Goal: Information Seeking & Learning: Learn about a topic

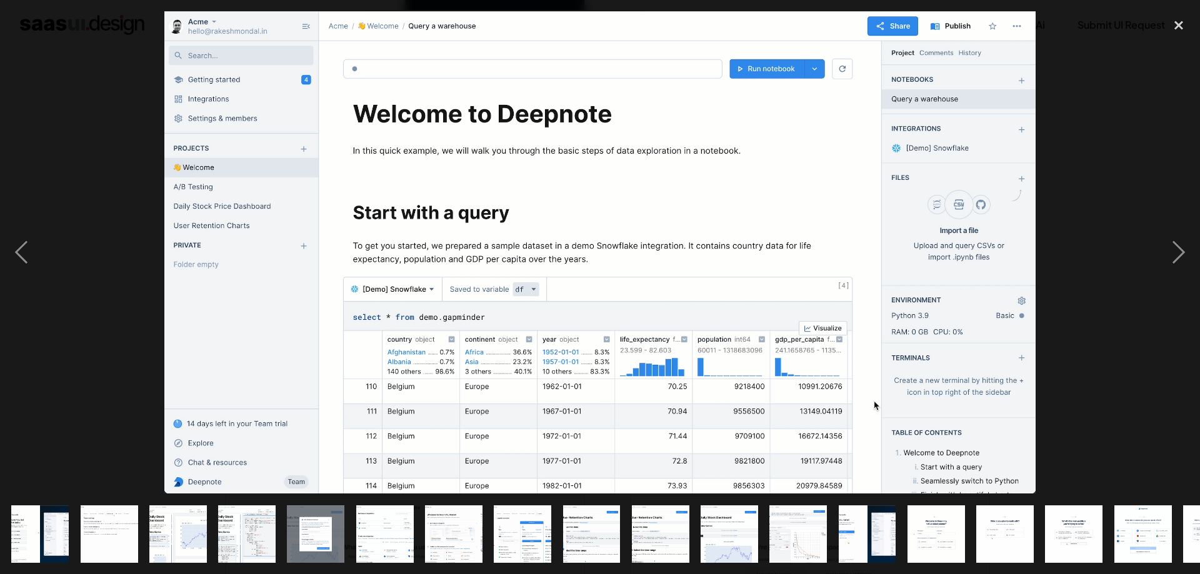
scroll to position [0, 534]
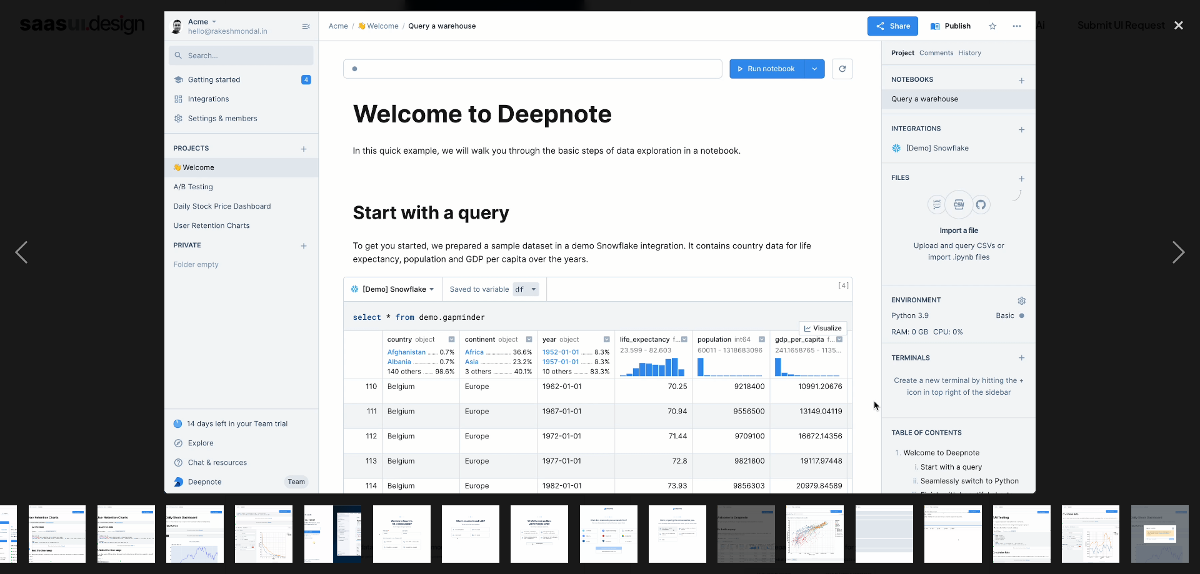
click at [563, 159] on img at bounding box center [600, 252] width 872 height 483
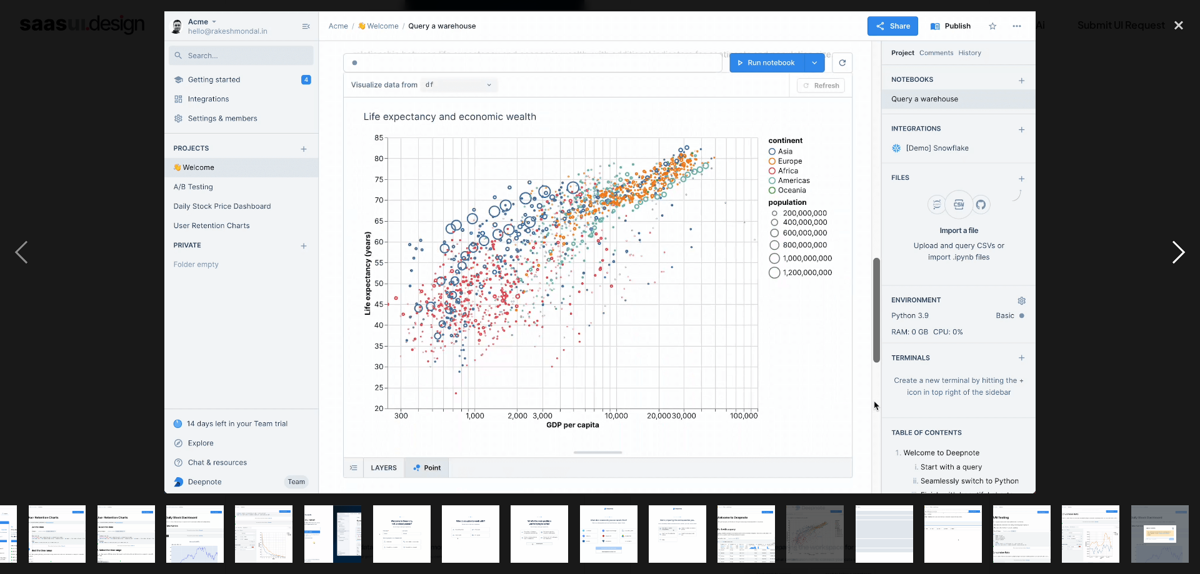
click at [1181, 251] on div "next image" at bounding box center [1179, 252] width 43 height 483
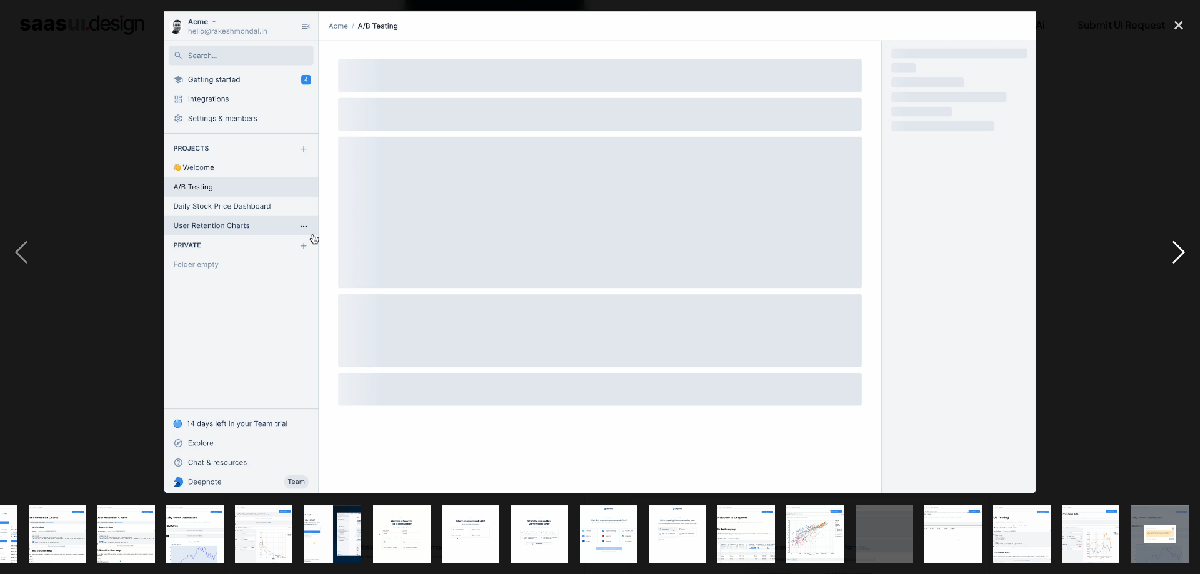
click at [1181, 251] on div "next image" at bounding box center [1179, 252] width 43 height 483
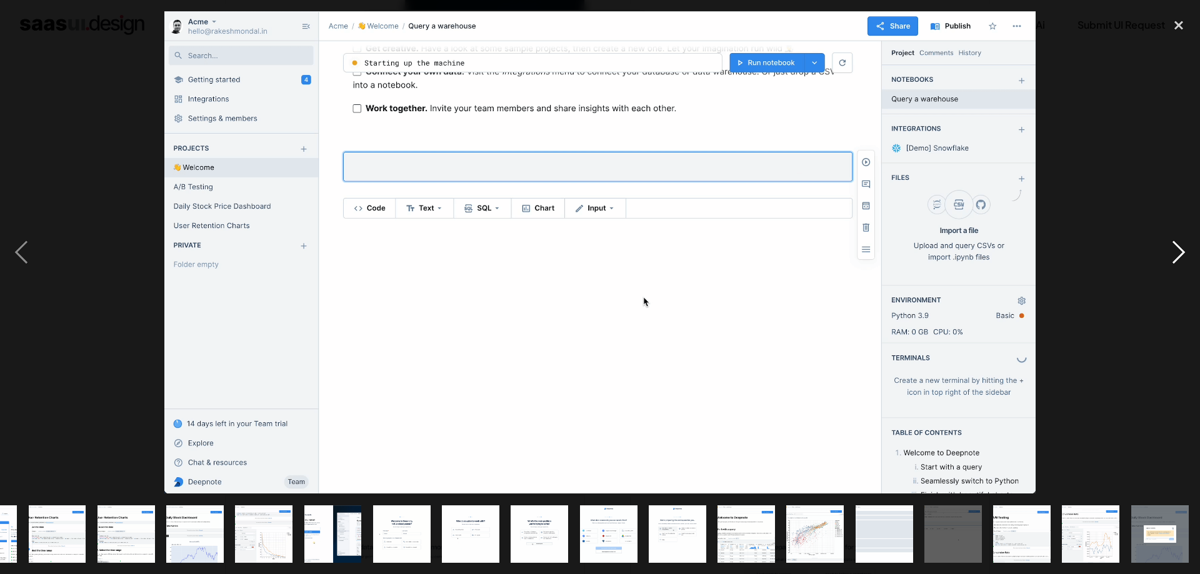
click at [1181, 251] on div "next image" at bounding box center [1179, 252] width 43 height 483
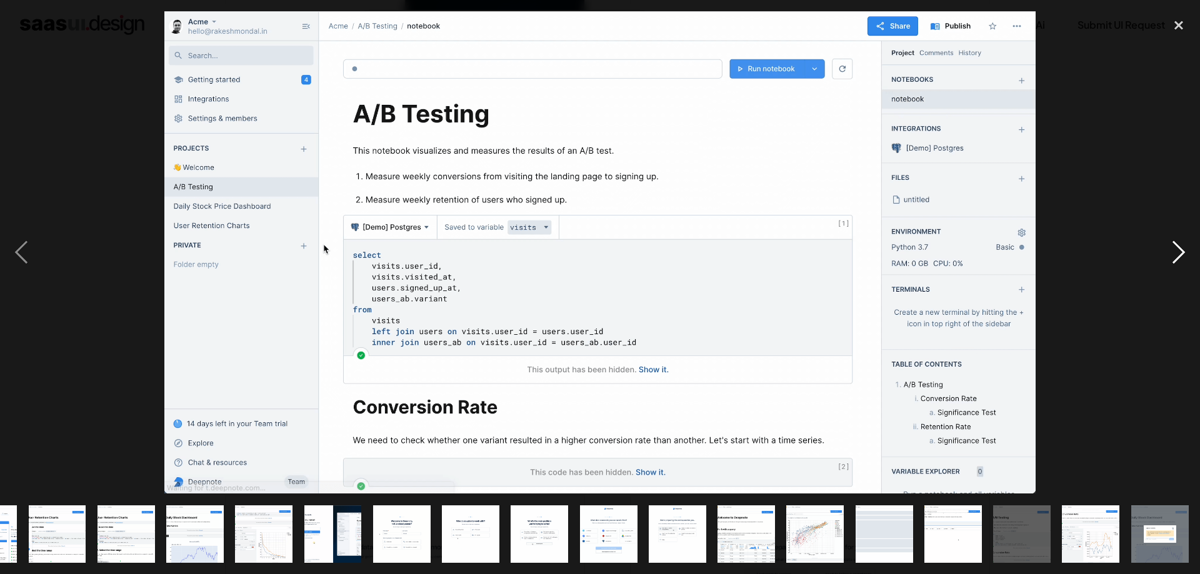
click at [1181, 251] on div "next image" at bounding box center [1179, 252] width 43 height 483
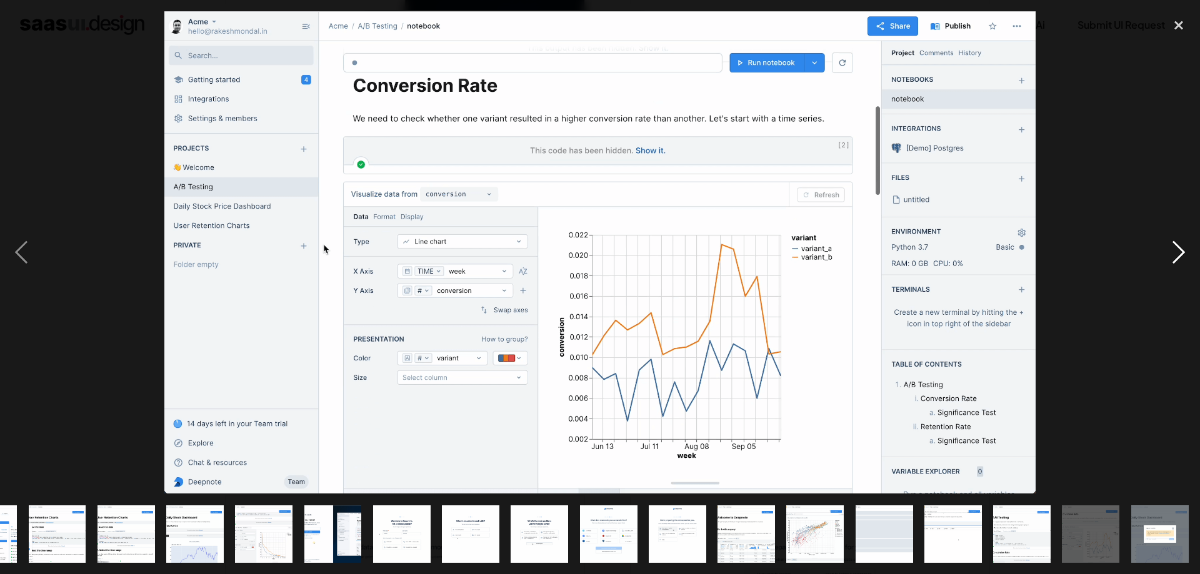
click at [1181, 251] on div "next image" at bounding box center [1179, 252] width 43 height 483
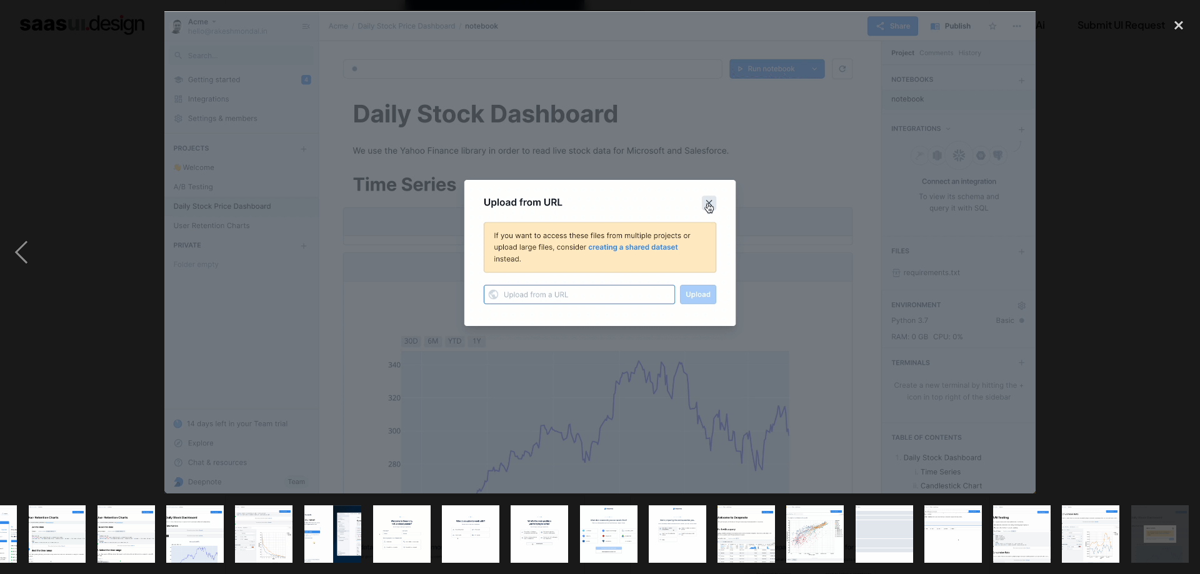
click at [1181, 251] on div "next image" at bounding box center [1179, 252] width 43 height 483
click at [12, 249] on div "previous image" at bounding box center [21, 252] width 43 height 483
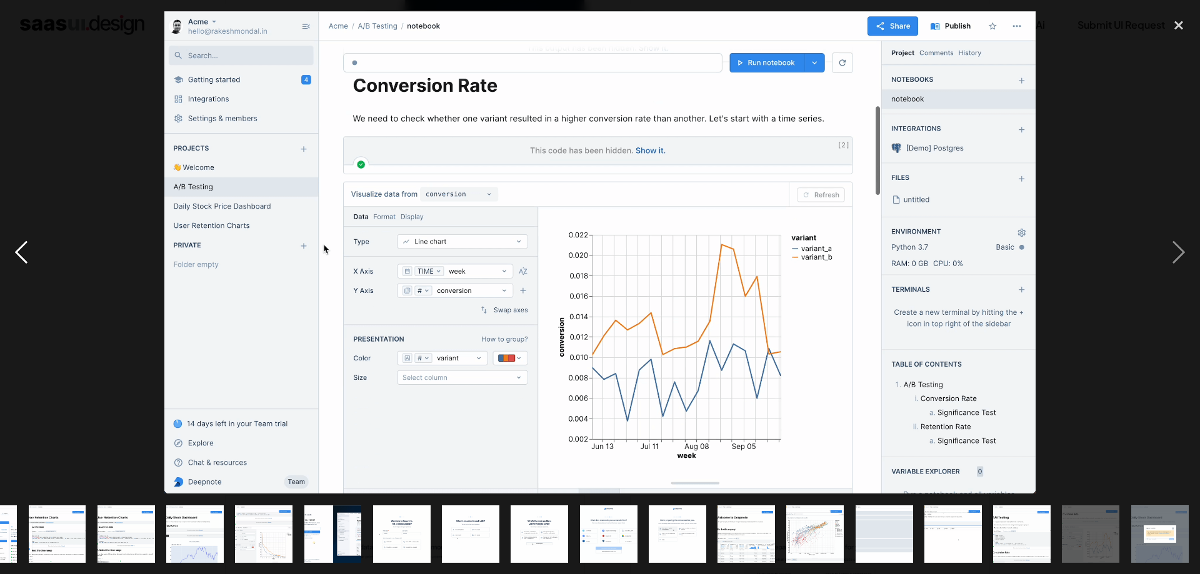
click at [12, 249] on div "previous image" at bounding box center [21, 252] width 43 height 483
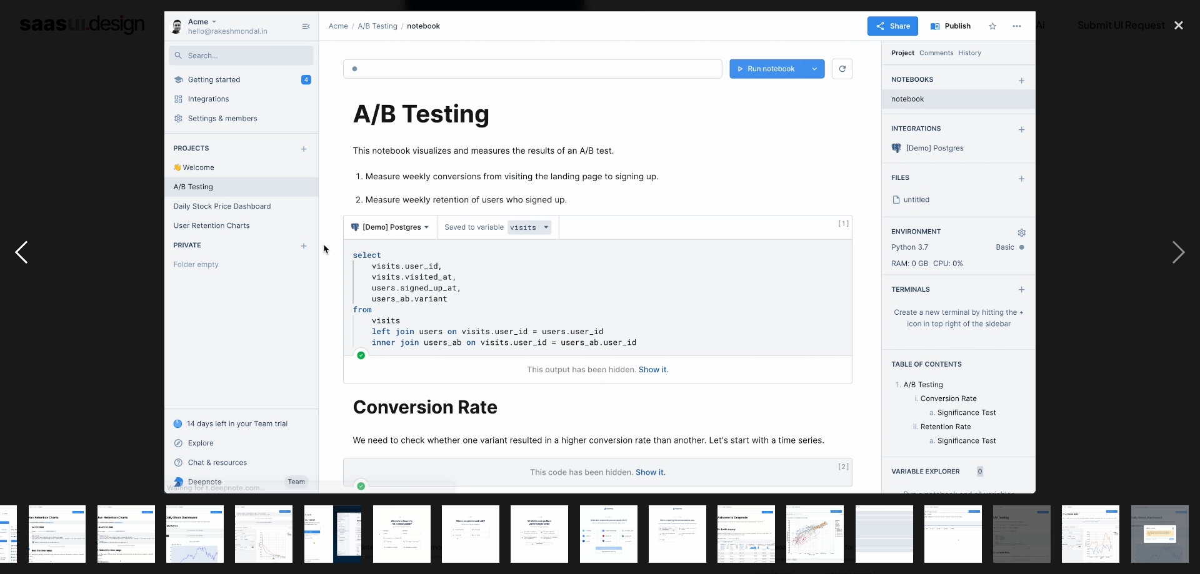
click at [12, 249] on div "previous image" at bounding box center [21, 252] width 43 height 483
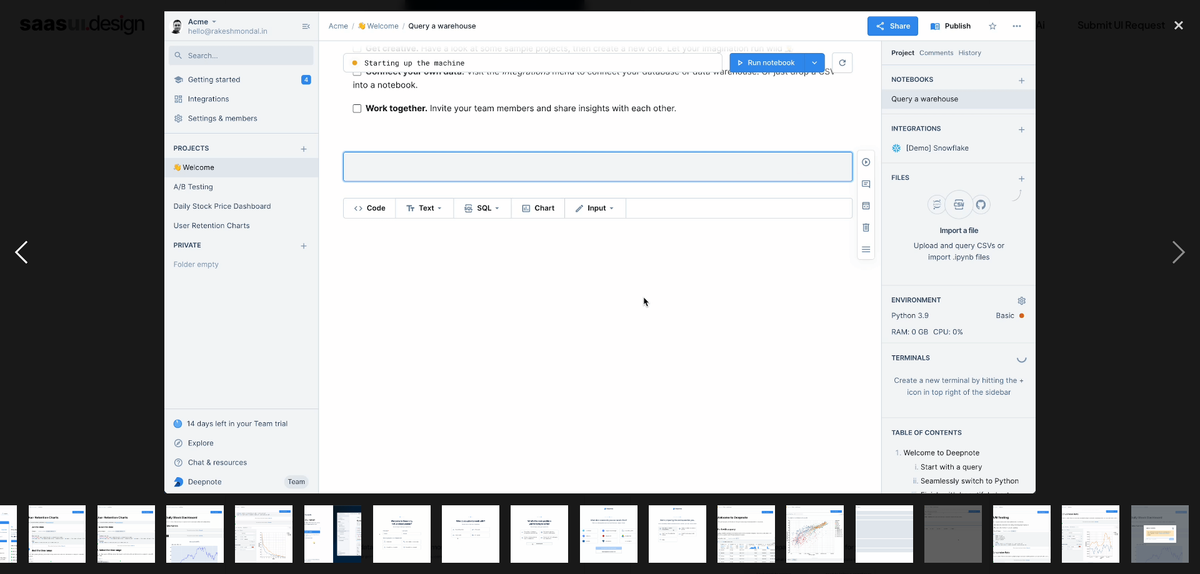
click at [12, 249] on div "previous image" at bounding box center [21, 252] width 43 height 483
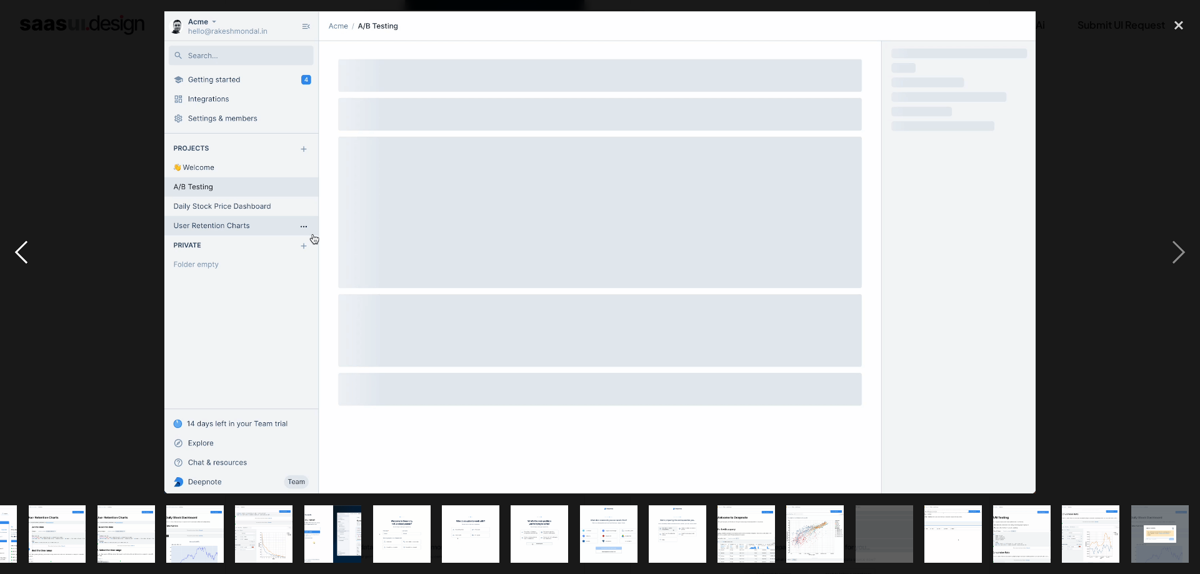
click at [12, 249] on div "previous image" at bounding box center [21, 252] width 43 height 483
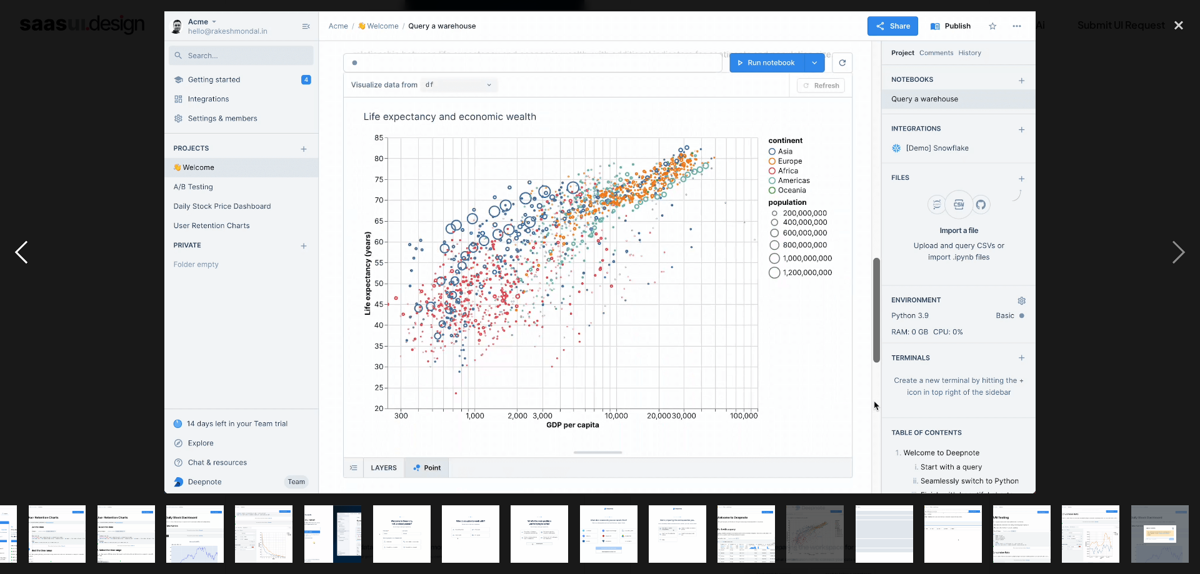
click at [12, 249] on div "previous image" at bounding box center [21, 252] width 43 height 483
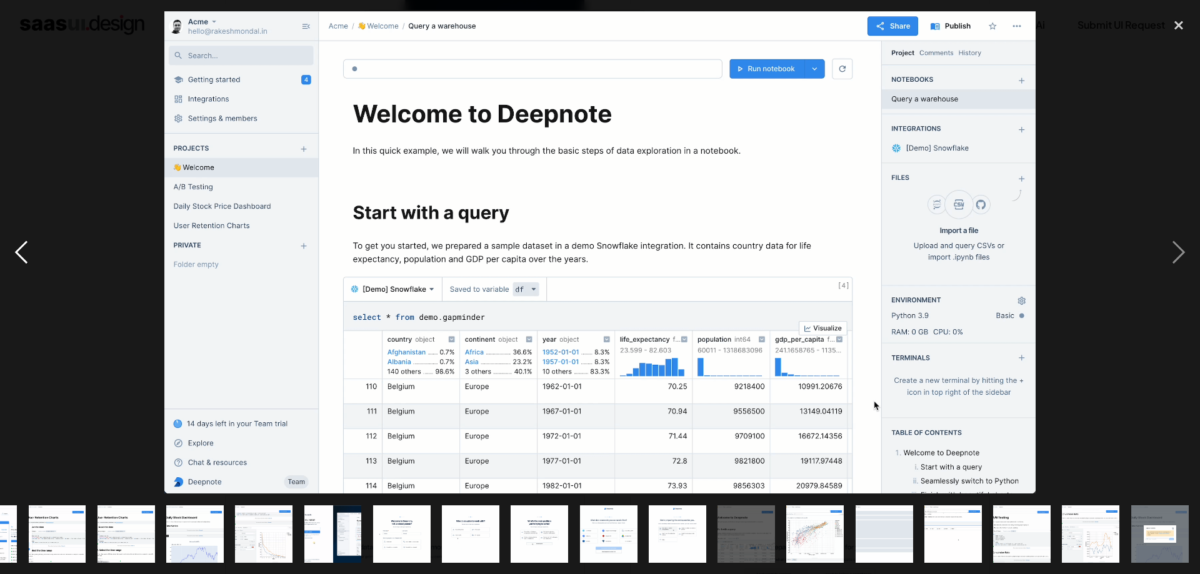
click at [12, 249] on div "previous image" at bounding box center [21, 252] width 43 height 483
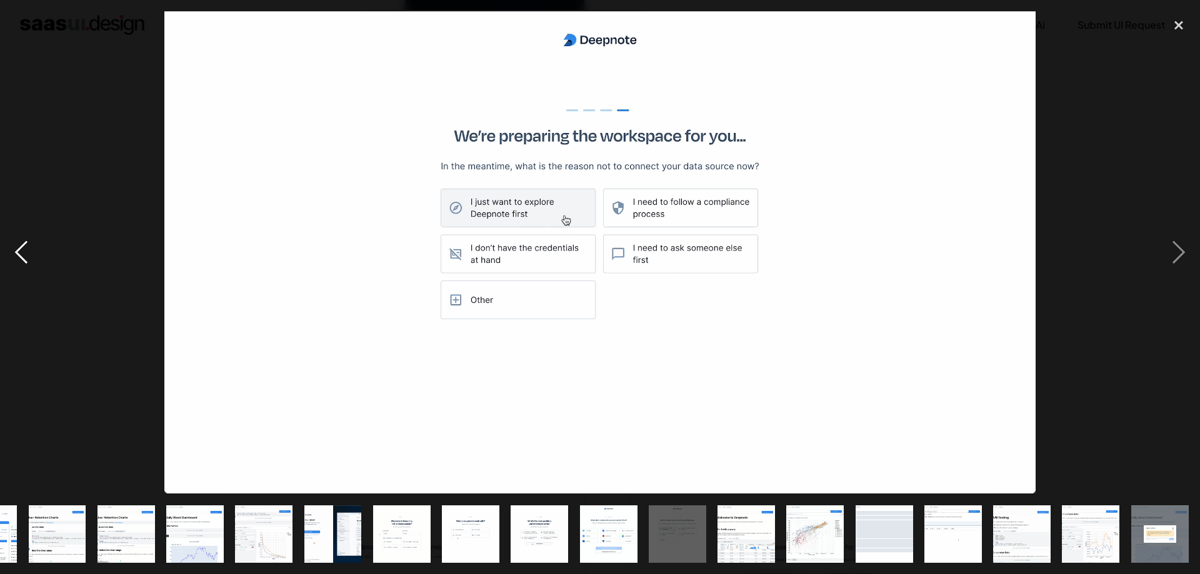
click at [12, 249] on div "previous image" at bounding box center [21, 252] width 43 height 483
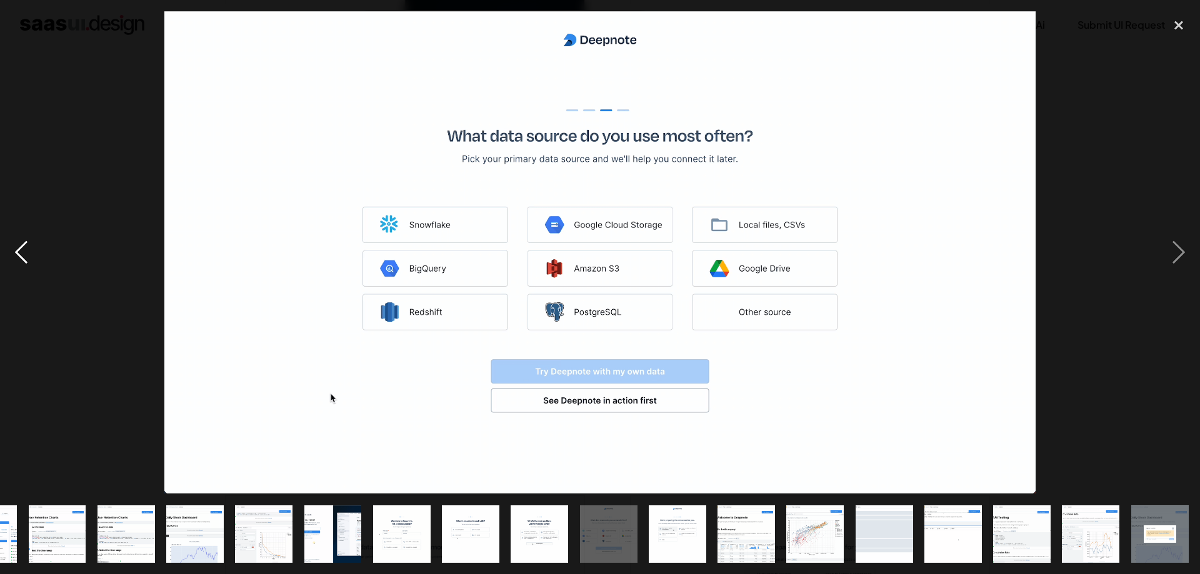
click at [12, 249] on div "previous image" at bounding box center [21, 252] width 43 height 483
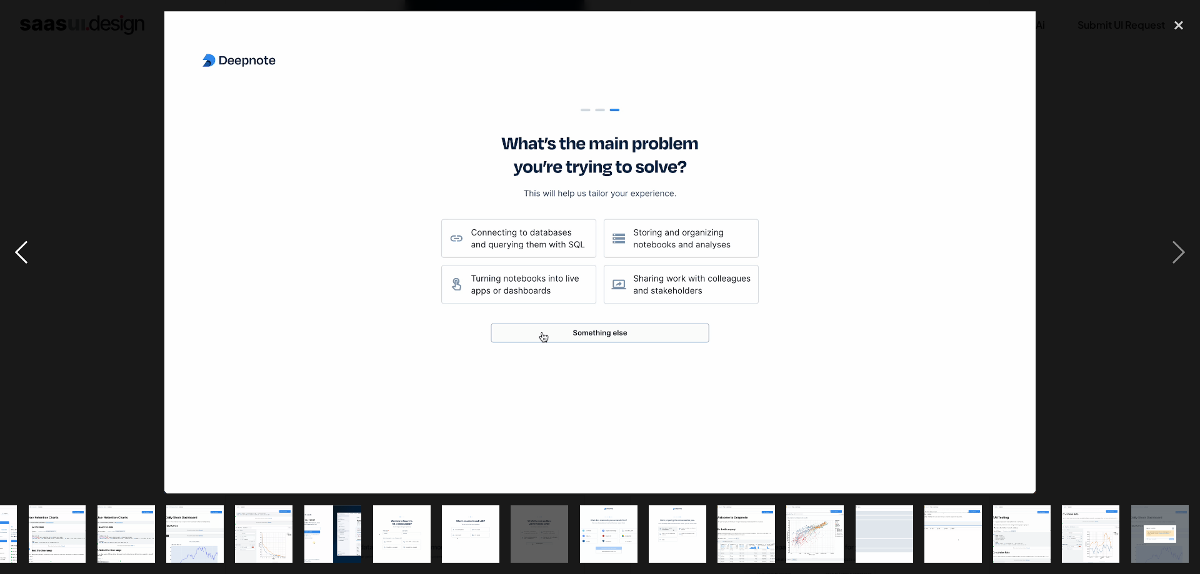
click at [12, 249] on div "previous image" at bounding box center [21, 252] width 43 height 483
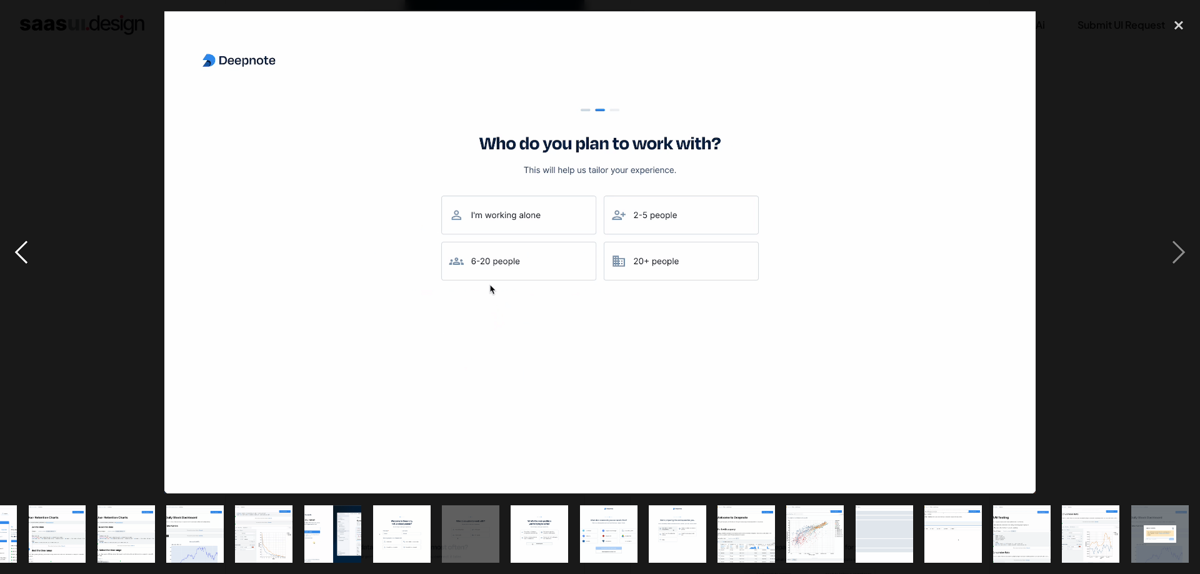
click at [12, 249] on div "previous image" at bounding box center [21, 252] width 43 height 483
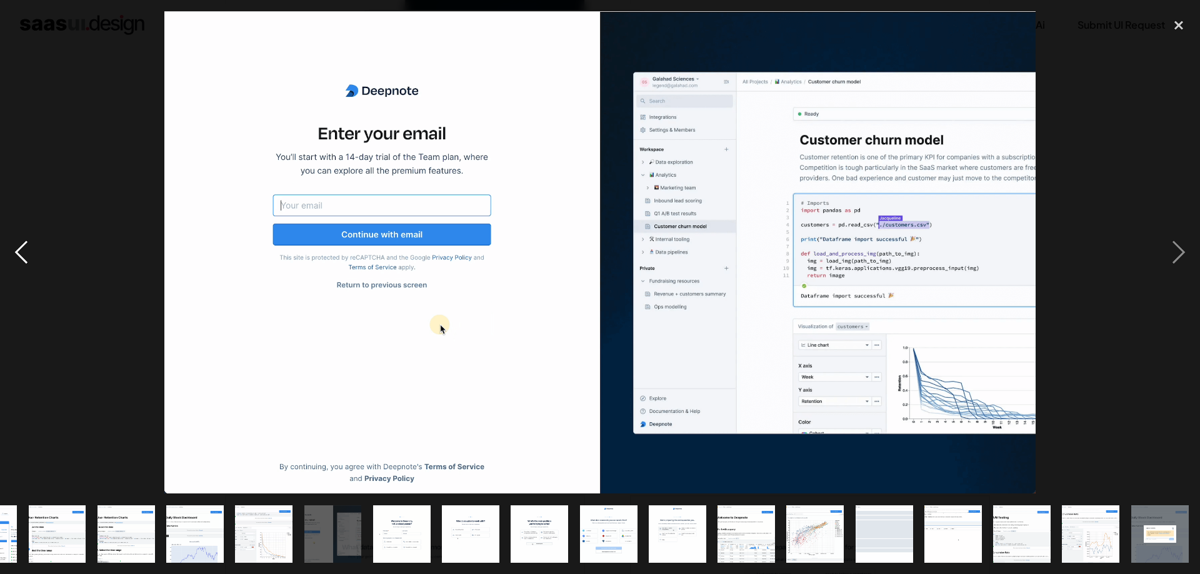
click at [12, 249] on div "previous image" at bounding box center [21, 252] width 43 height 483
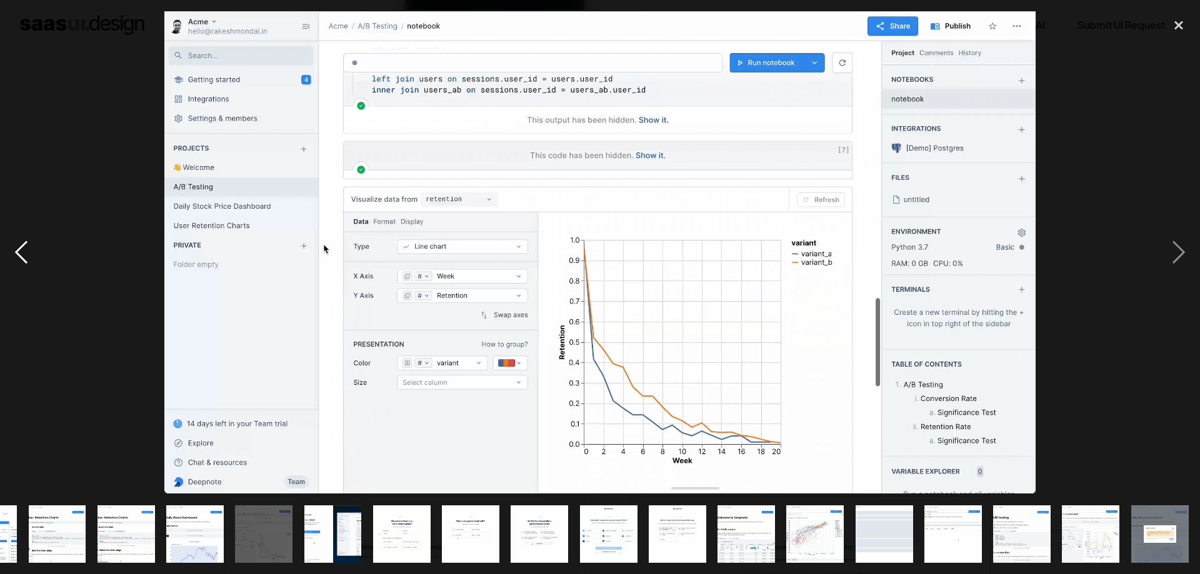
click at [12, 249] on div "previous image" at bounding box center [21, 252] width 43 height 483
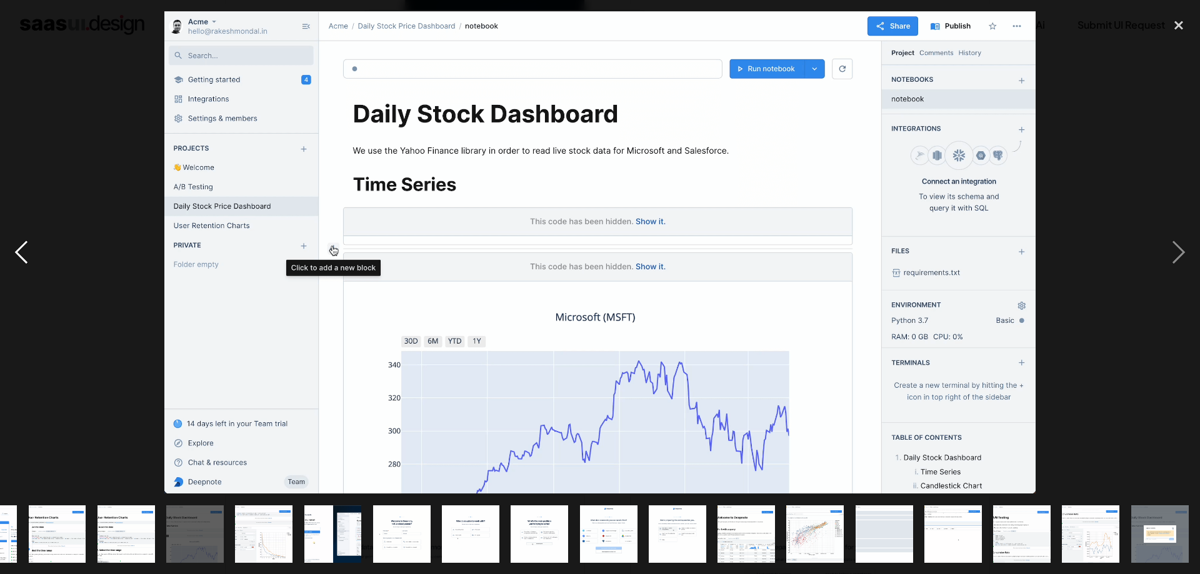
click at [12, 249] on div "previous image" at bounding box center [21, 252] width 43 height 483
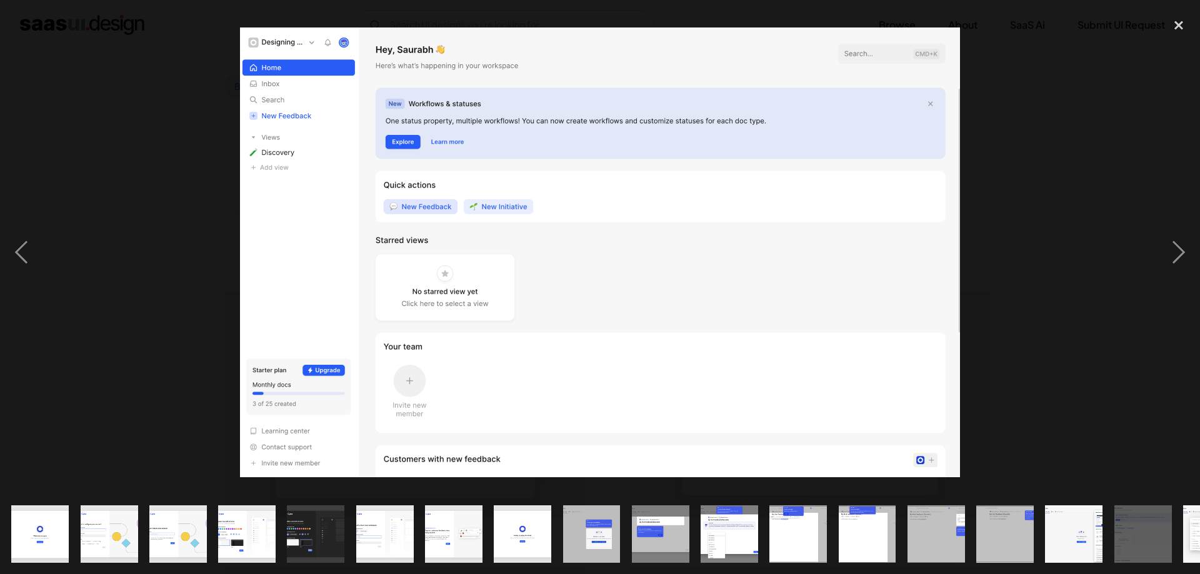
scroll to position [128, 0]
click at [674, 512] on img "show item 10 of 24" at bounding box center [660, 535] width 92 height 58
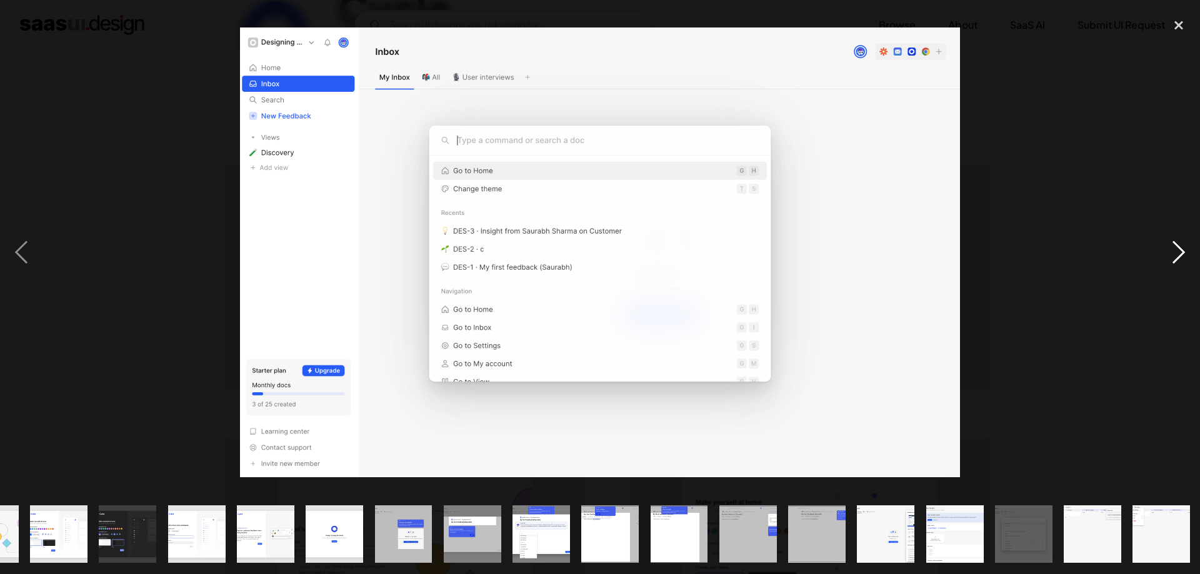
scroll to position [0, 176]
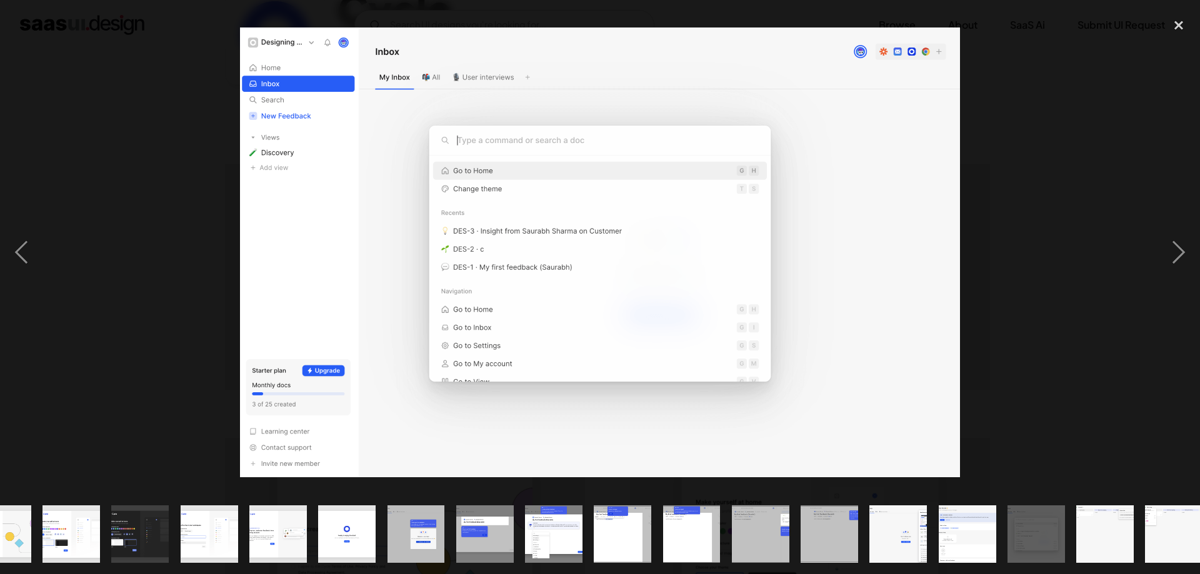
click at [499, 548] on img "show item 10 of 24" at bounding box center [485, 535] width 92 height 58
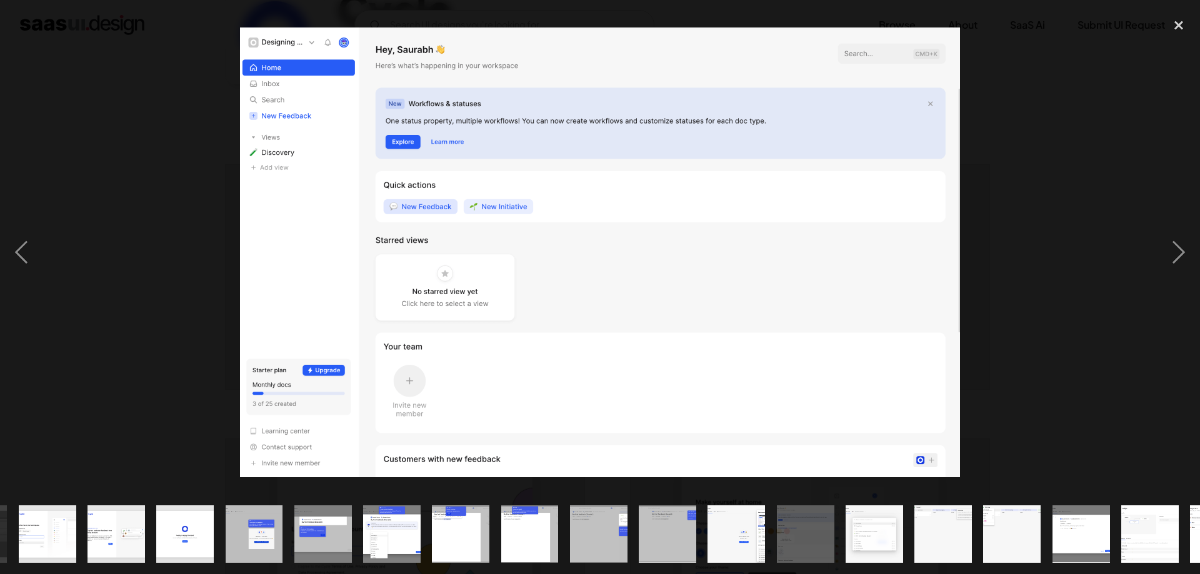
scroll to position [0, 340]
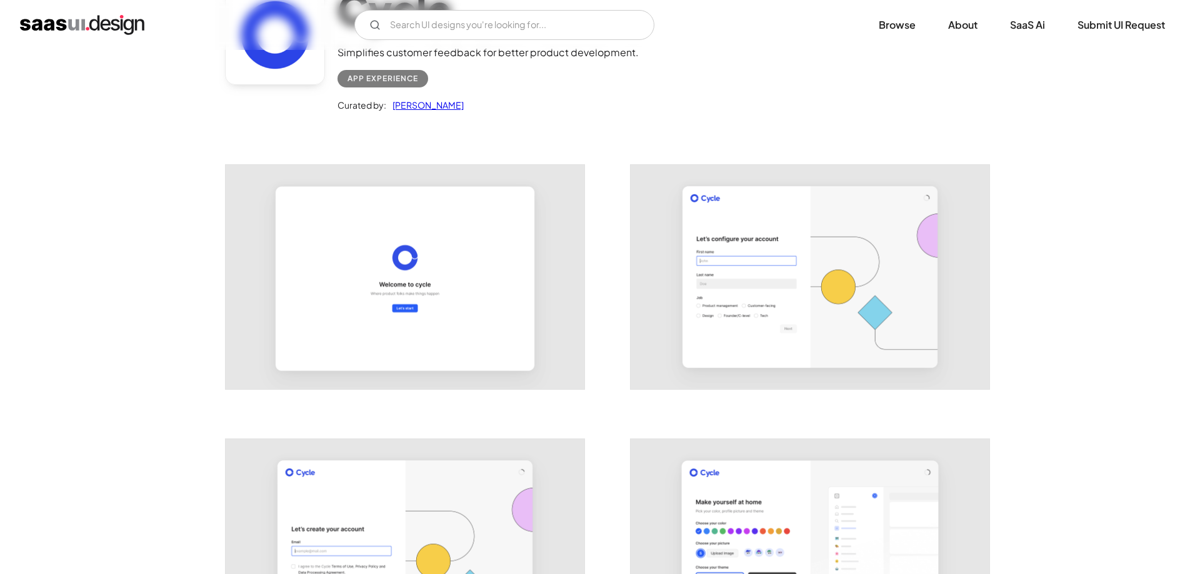
click at [661, 276] on img "open lightbox" at bounding box center [810, 277] width 359 height 224
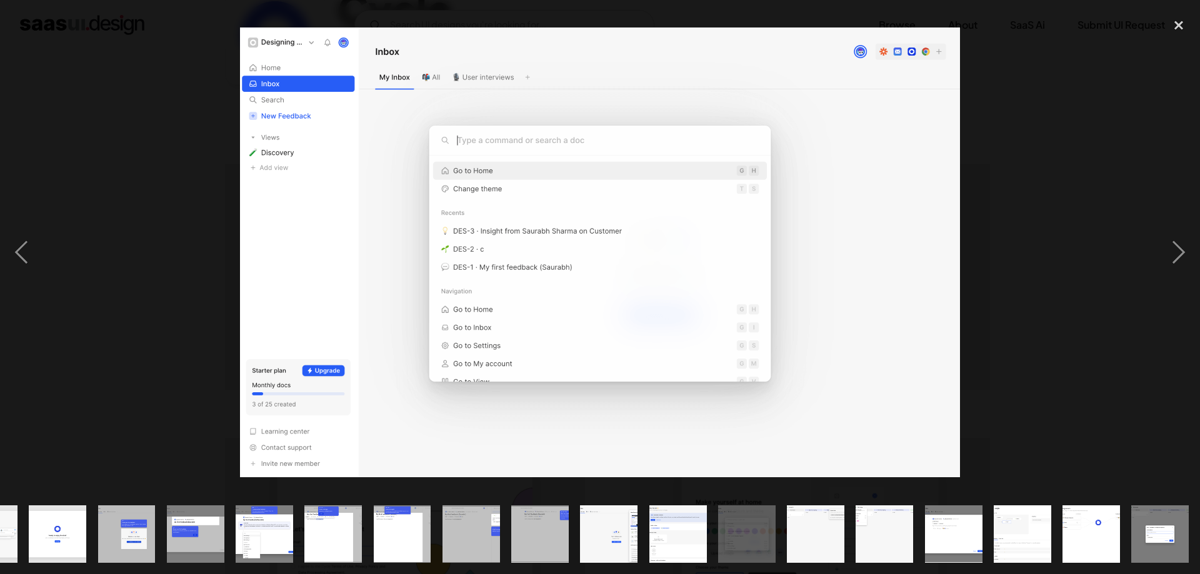
scroll to position [0, 466]
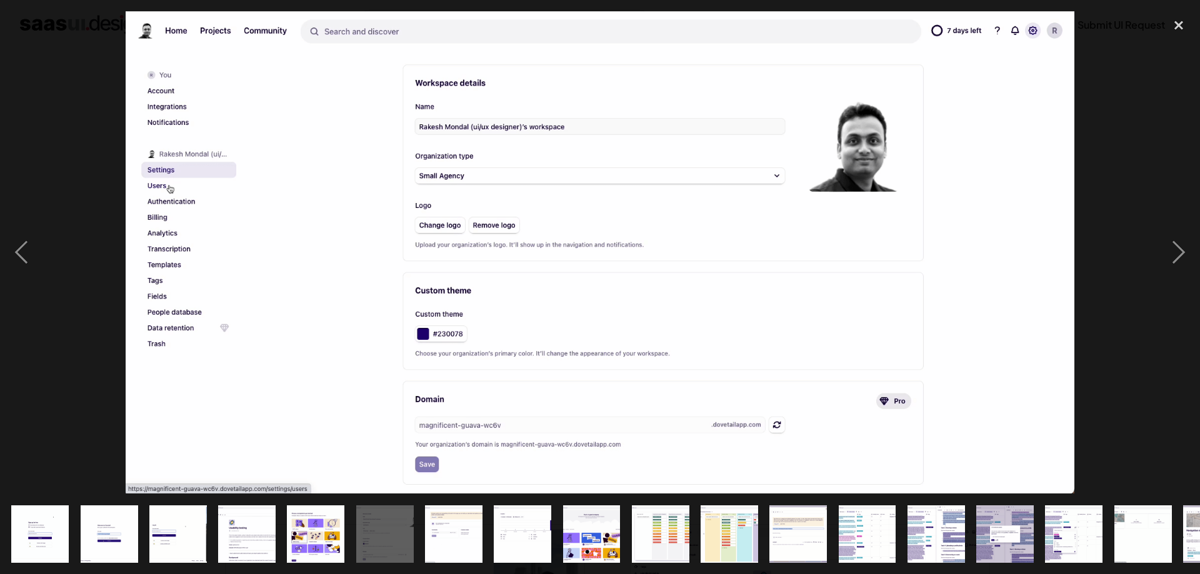
scroll to position [446, 0]
click at [264, 547] on img "show item 4 of 25" at bounding box center [247, 535] width 113 height 58
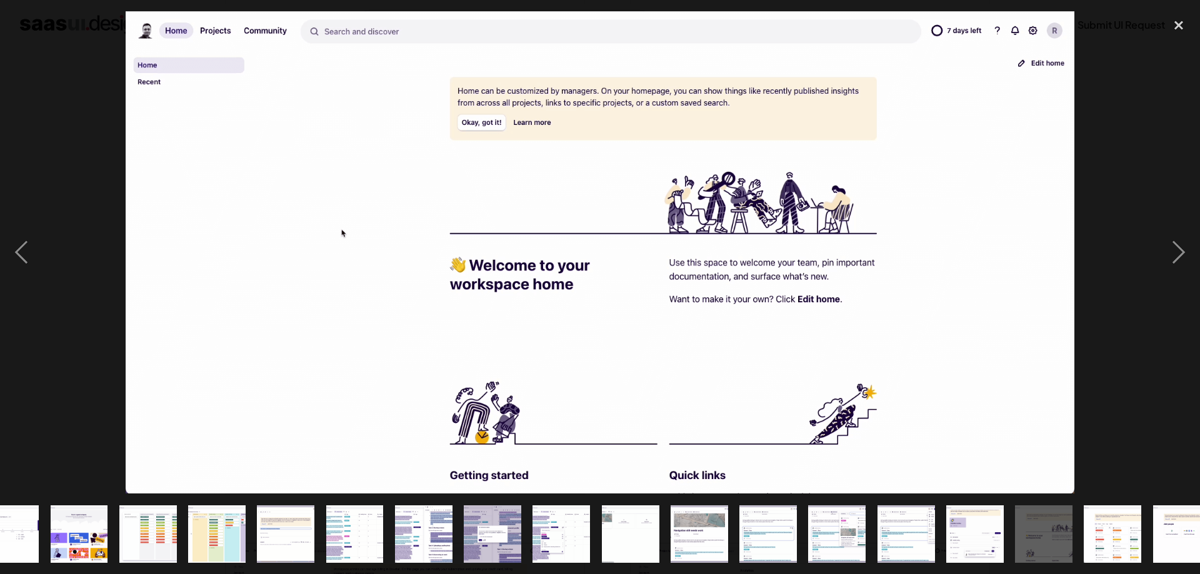
scroll to position [0, 511]
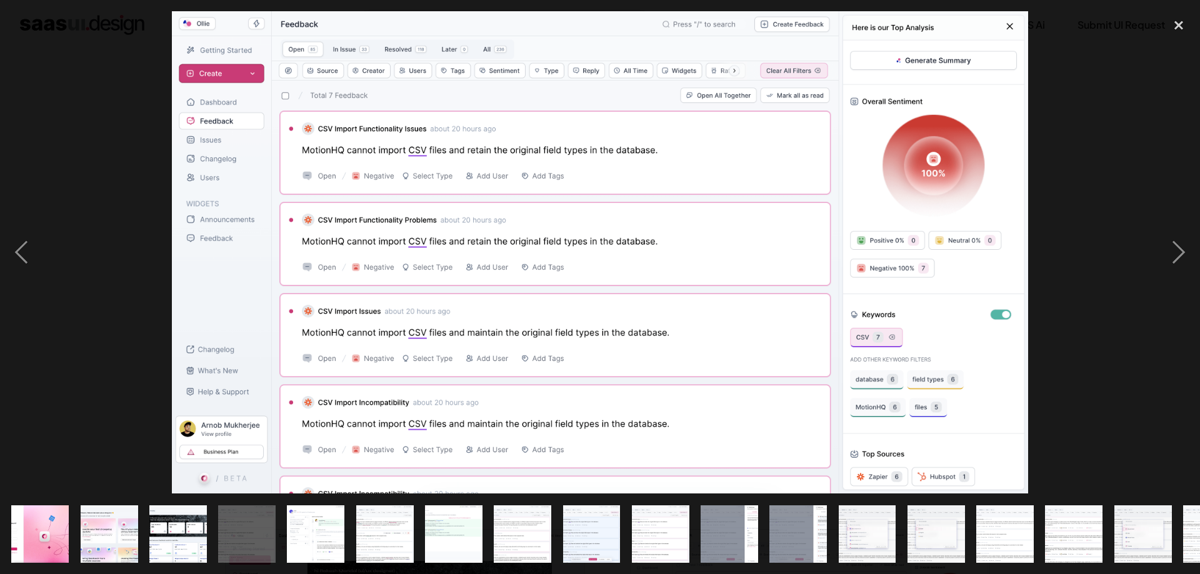
scroll to position [255, 0]
click at [502, 279] on img at bounding box center [600, 252] width 857 height 483
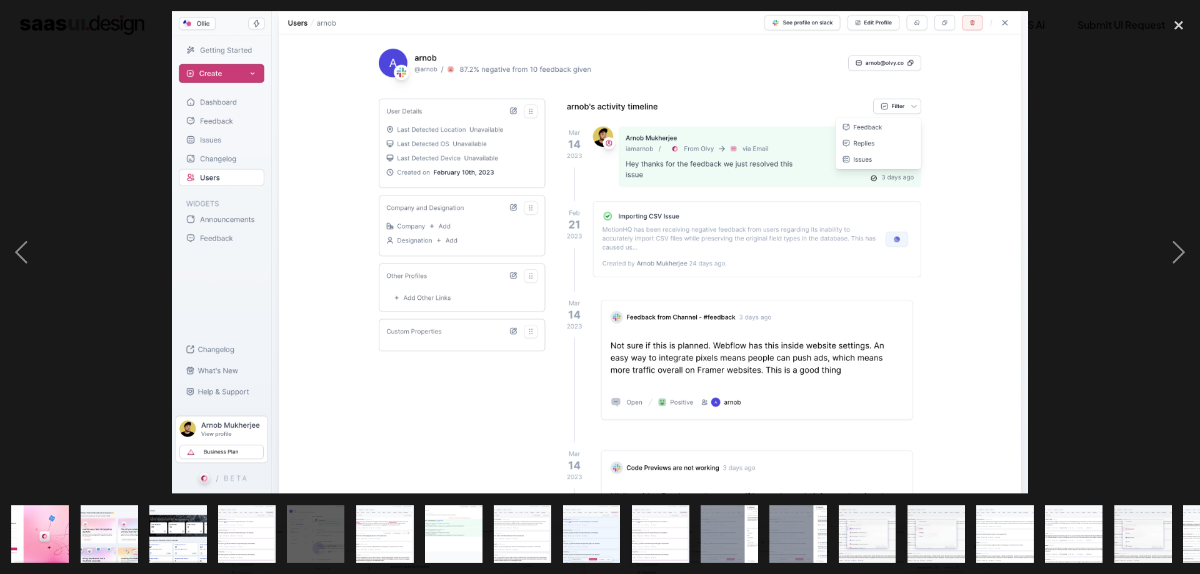
click at [456, 418] on img at bounding box center [600, 252] width 857 height 483
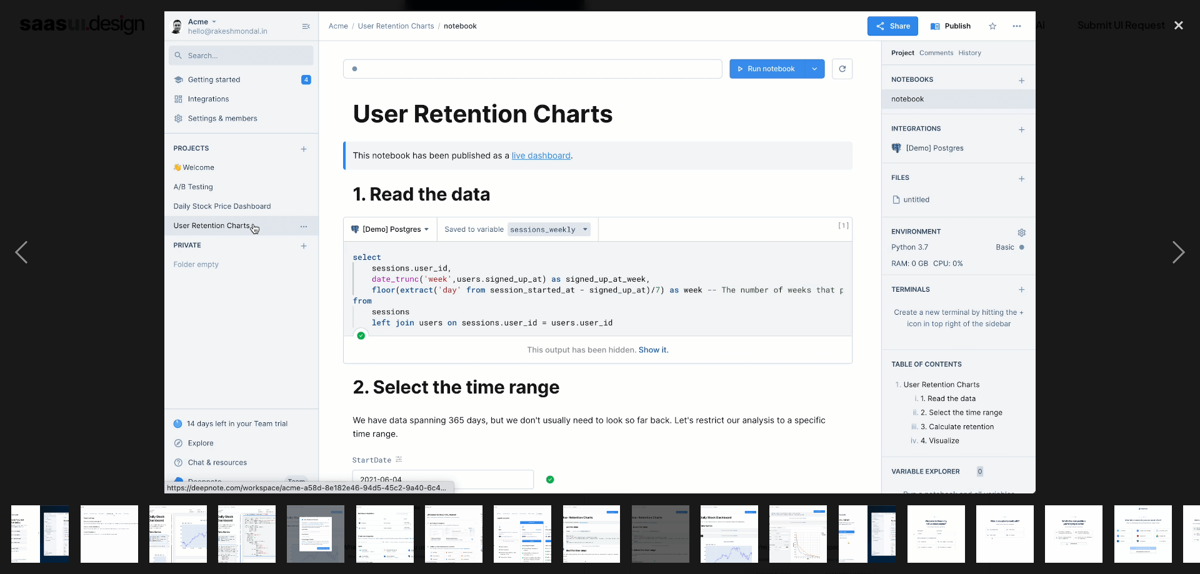
scroll to position [0, 534]
